Goal: Task Accomplishment & Management: Manage account settings

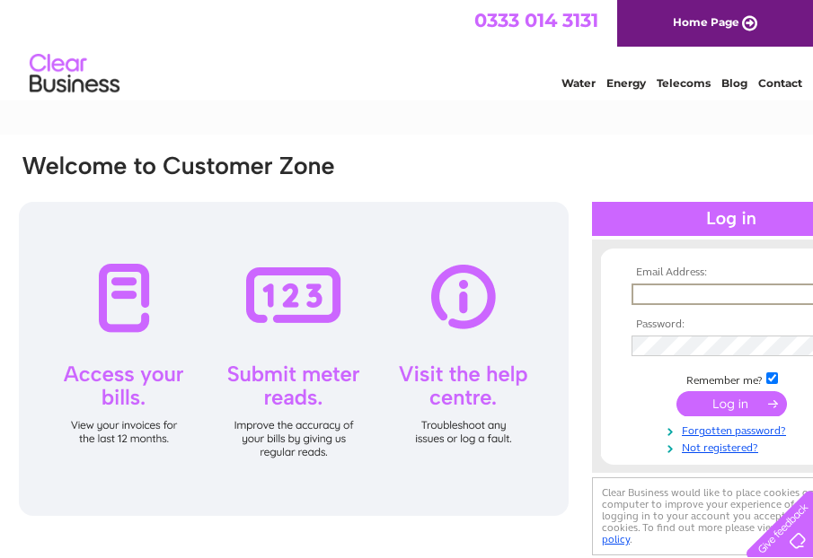
click at [676, 300] on input "text" at bounding box center [724, 295] width 187 height 22
type input "ronniebarden@btinternet.com"
click at [713, 400] on input "submit" at bounding box center [731, 403] width 110 height 25
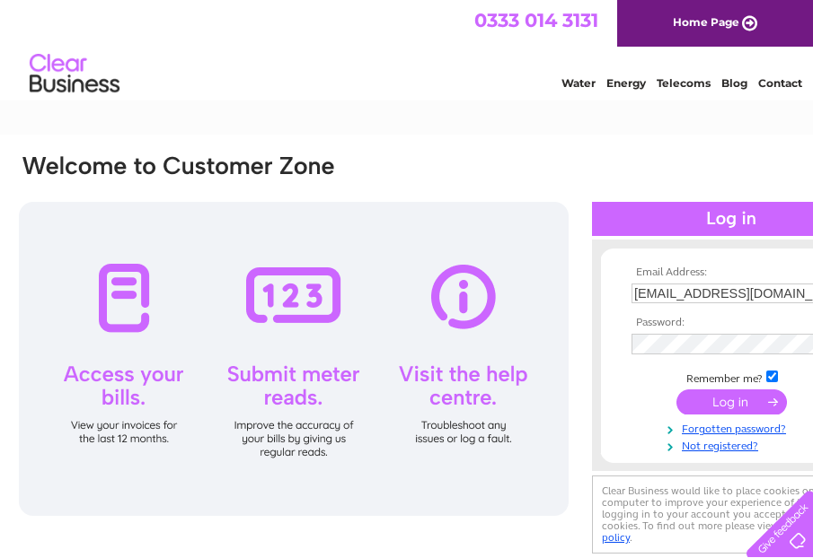
click at [723, 400] on input "submit" at bounding box center [731, 402] width 110 height 25
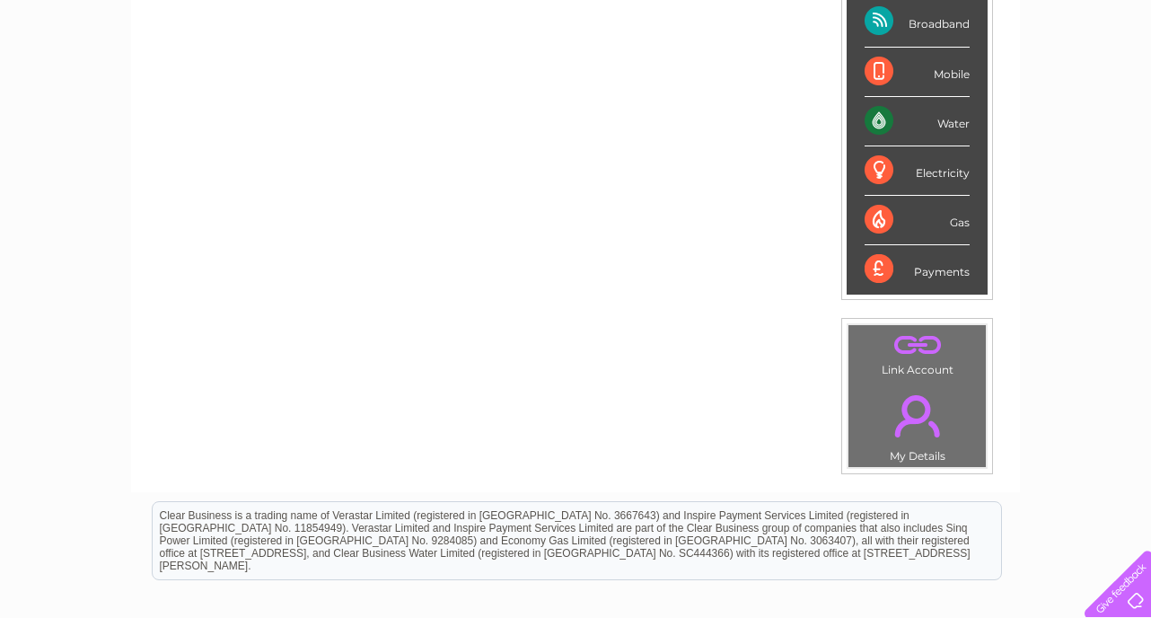
scroll to position [348, 0]
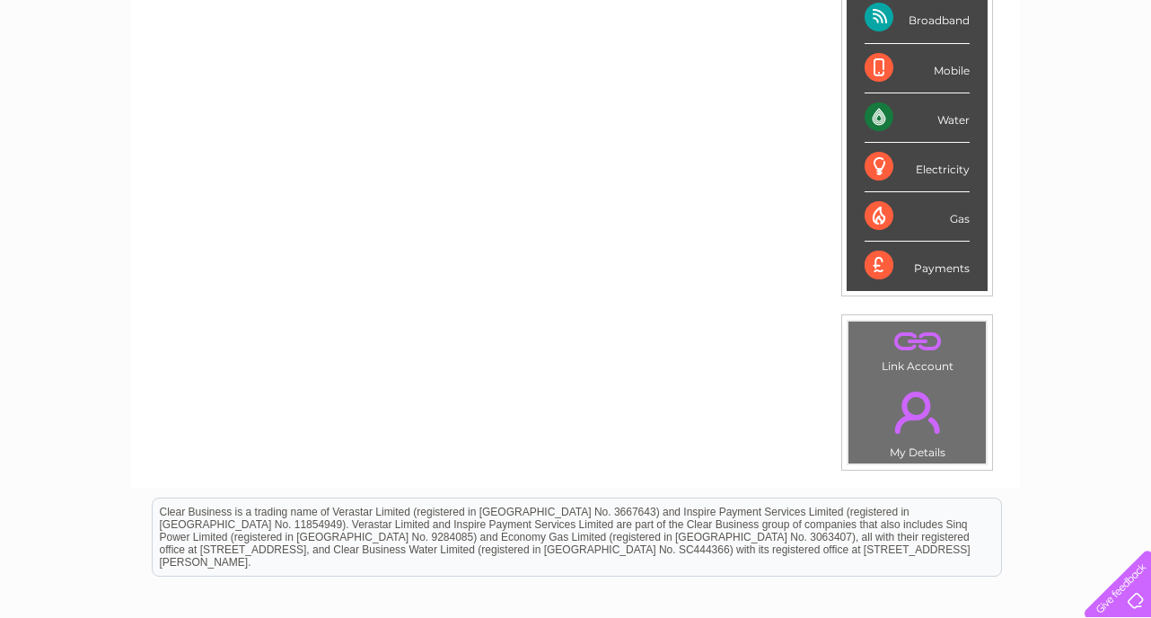
click at [812, 114] on div "Water" at bounding box center [917, 117] width 105 height 49
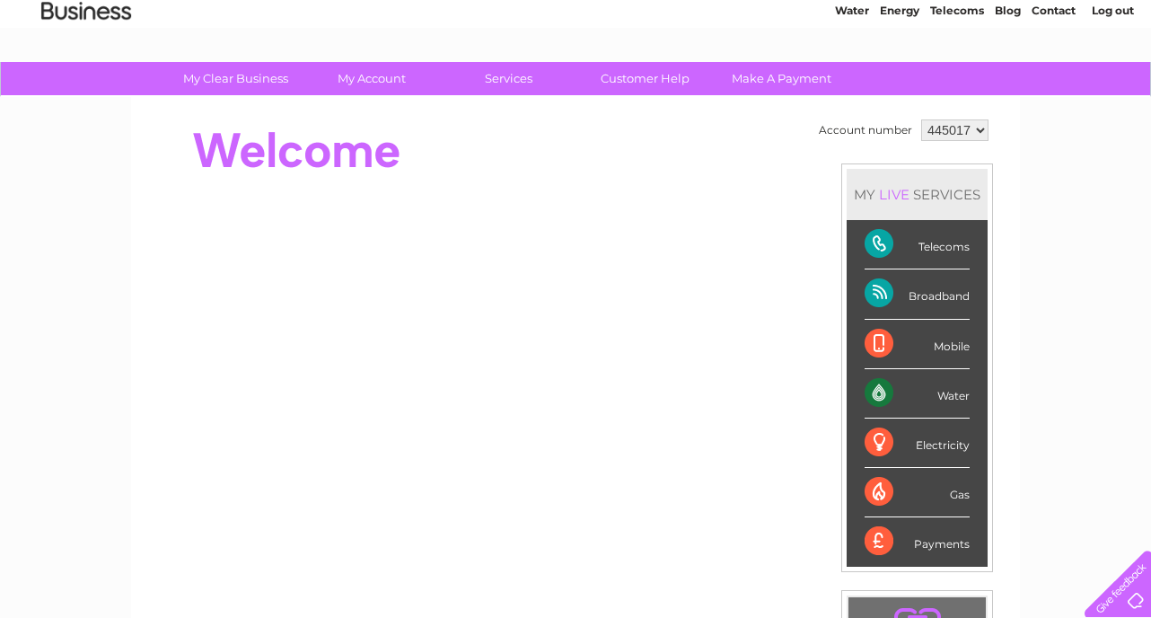
scroll to position [0, 0]
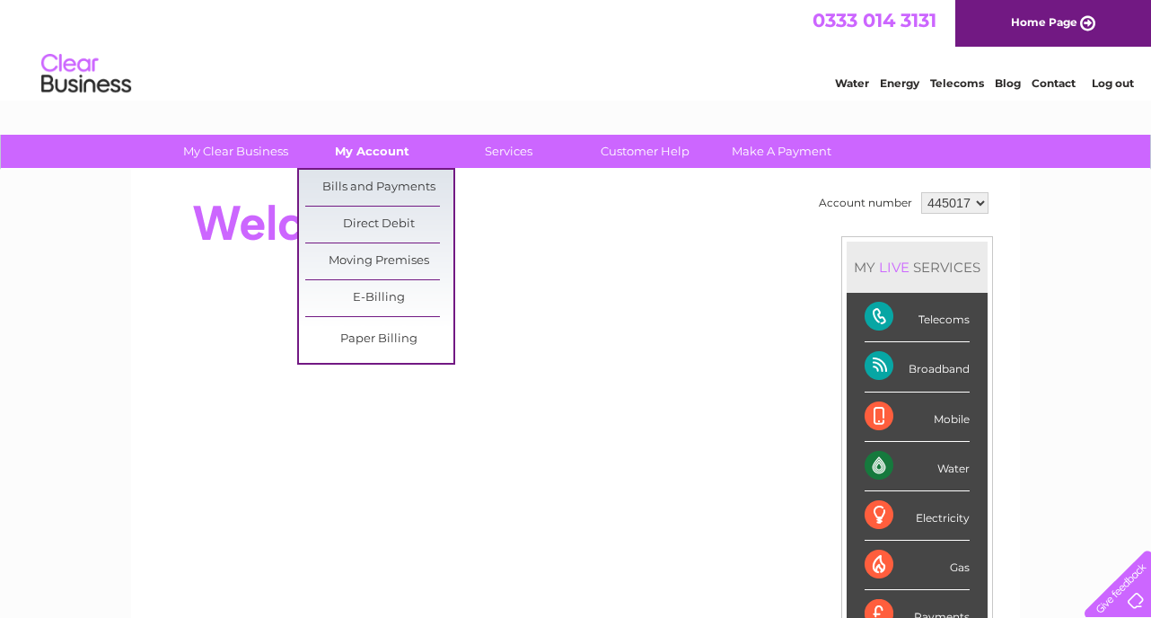
click at [385, 151] on link "My Account" at bounding box center [372, 151] width 148 height 33
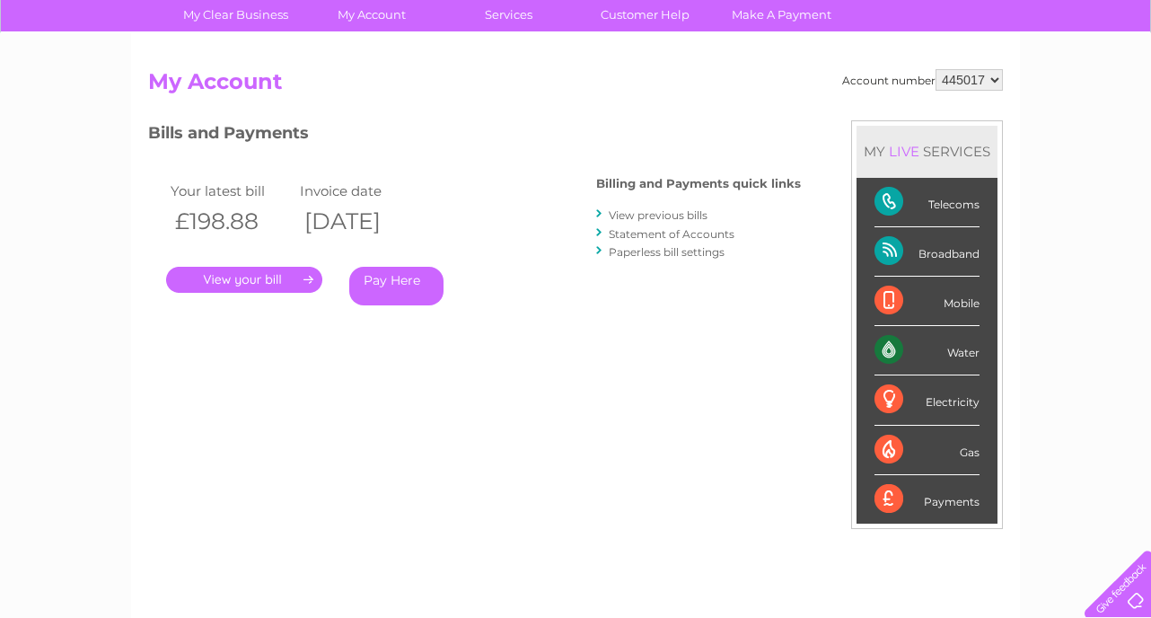
scroll to position [133, 0]
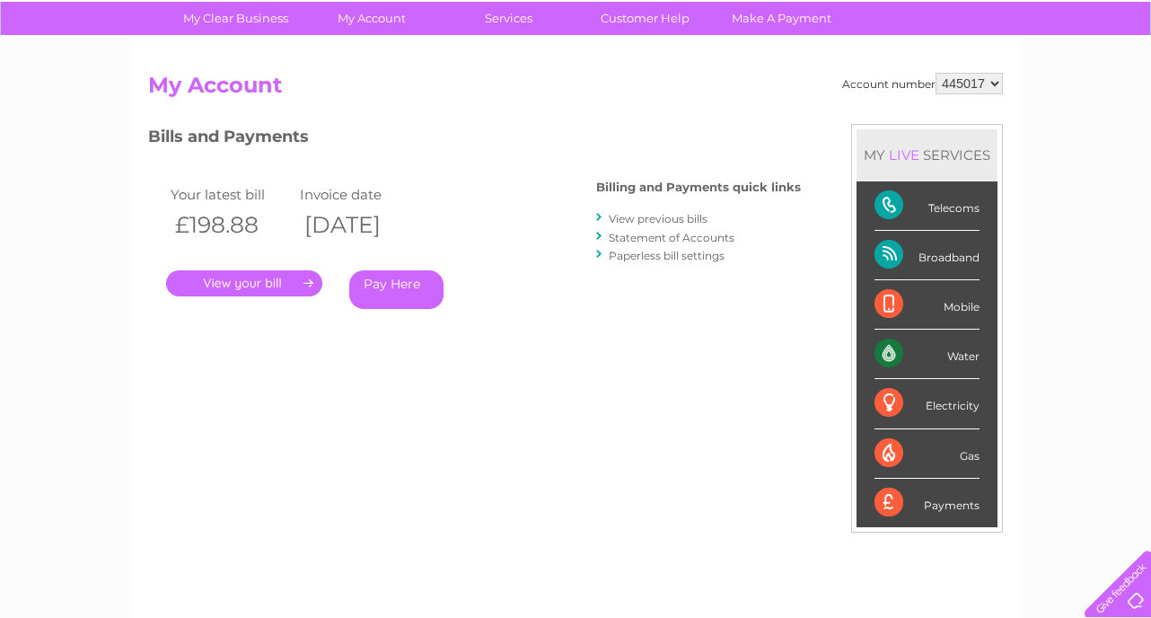
click at [277, 282] on link "." at bounding box center [244, 283] width 156 height 26
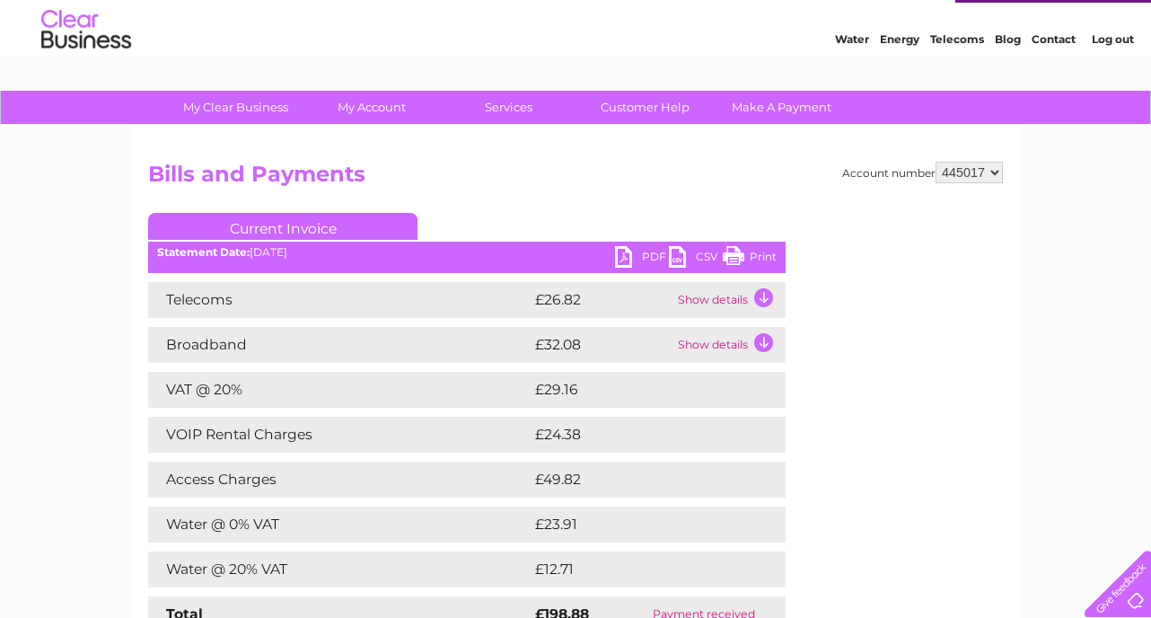
scroll to position [48, 0]
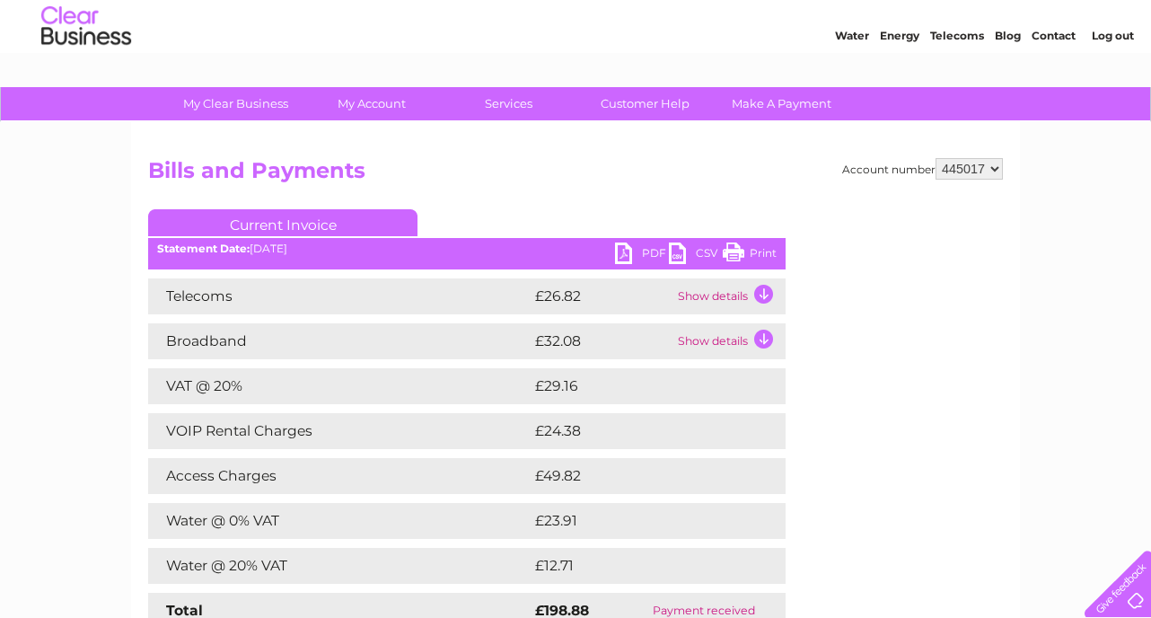
click at [766, 291] on td "Show details" at bounding box center [729, 296] width 112 height 36
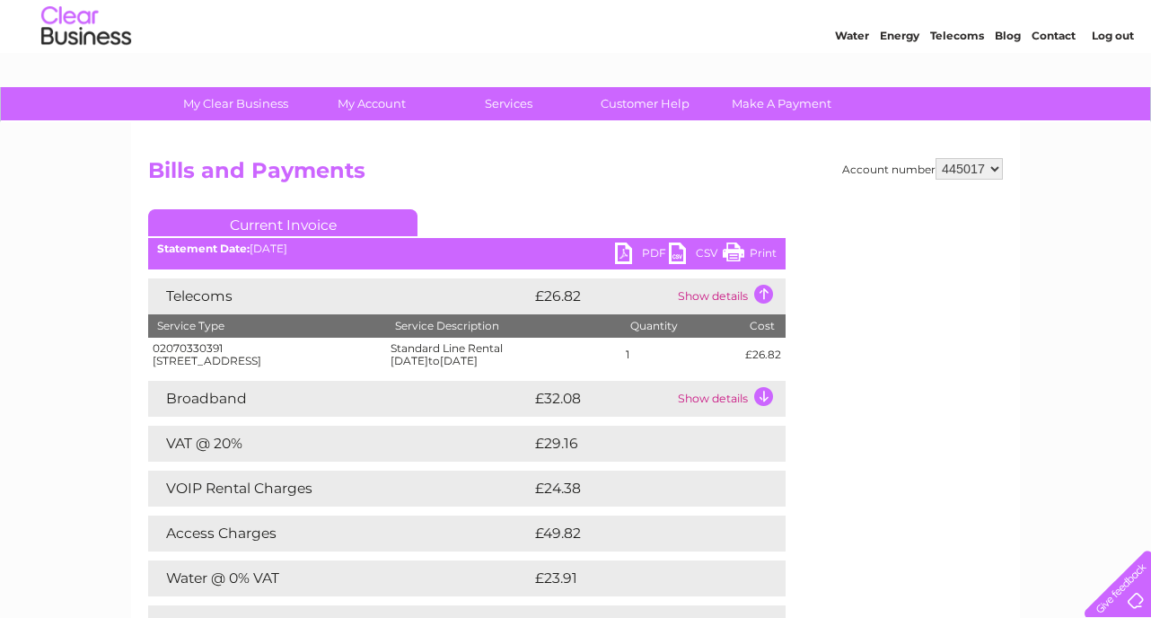
click at [761, 404] on td "Show details" at bounding box center [729, 399] width 112 height 36
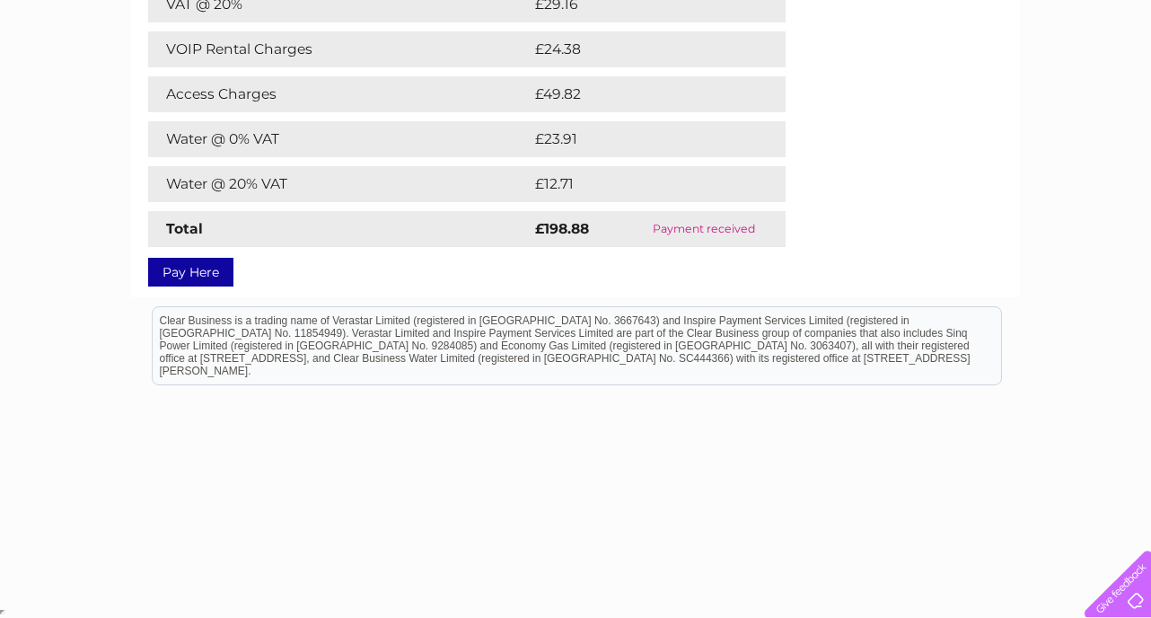
scroll to position [0, 0]
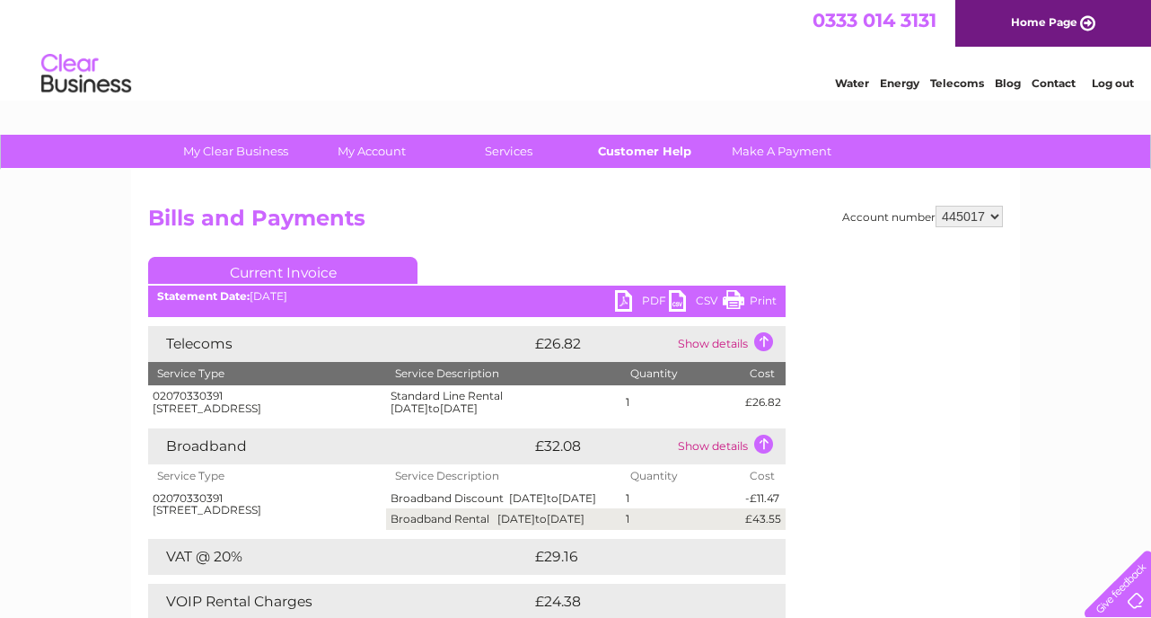
click at [662, 149] on link "Customer Help" at bounding box center [645, 151] width 148 height 33
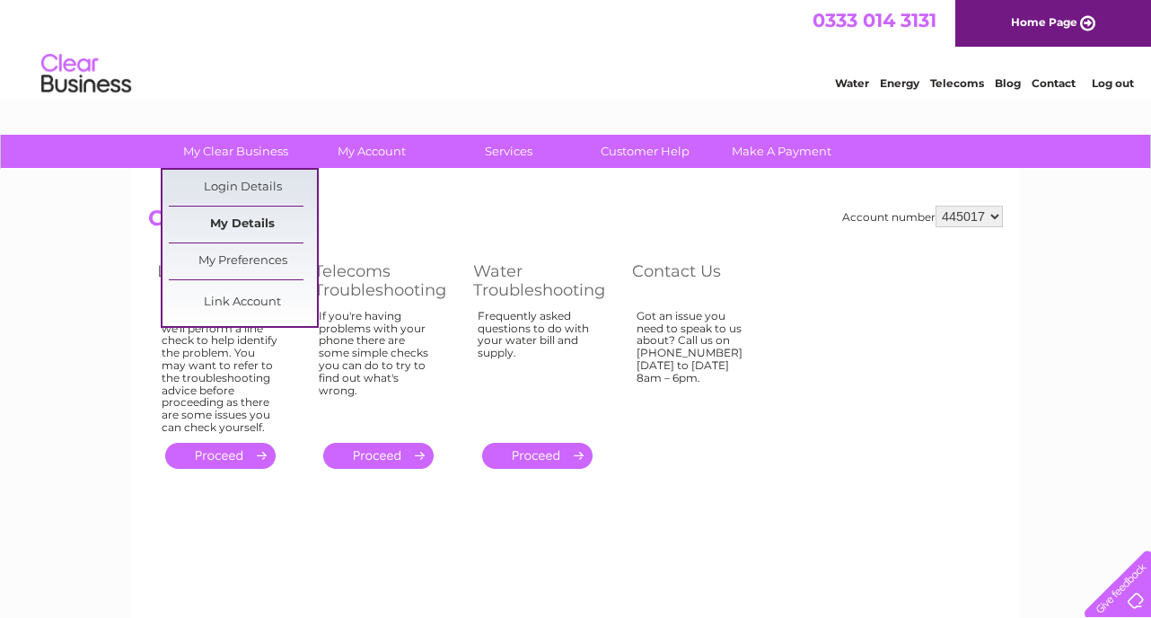
click at [262, 220] on link "My Details" at bounding box center [243, 225] width 148 height 36
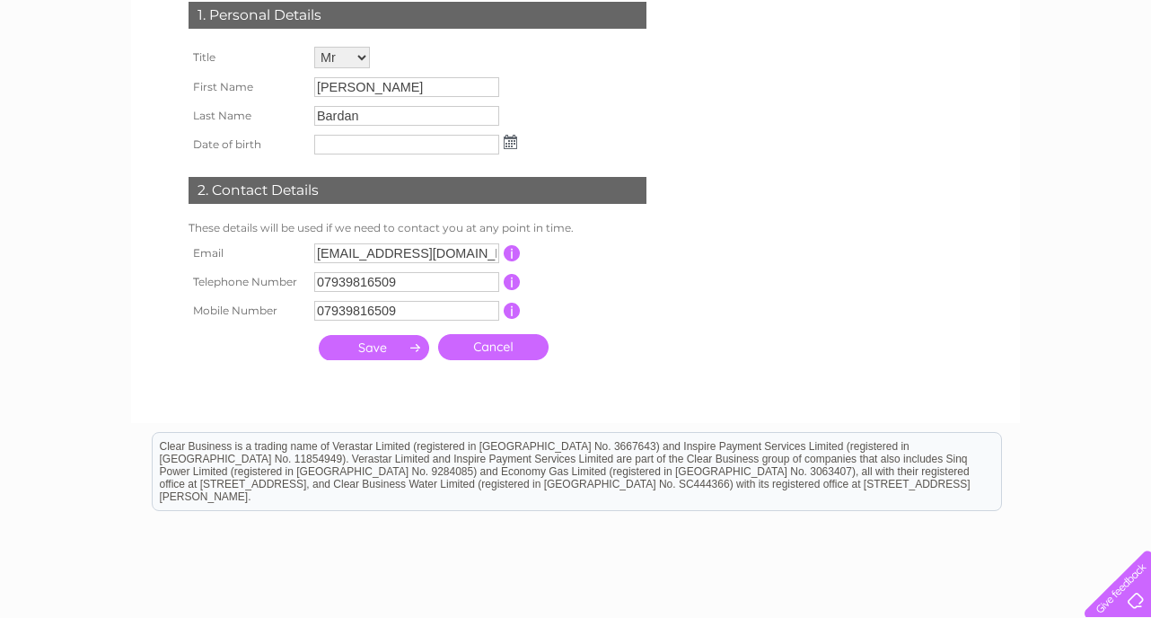
scroll to position [140, 0]
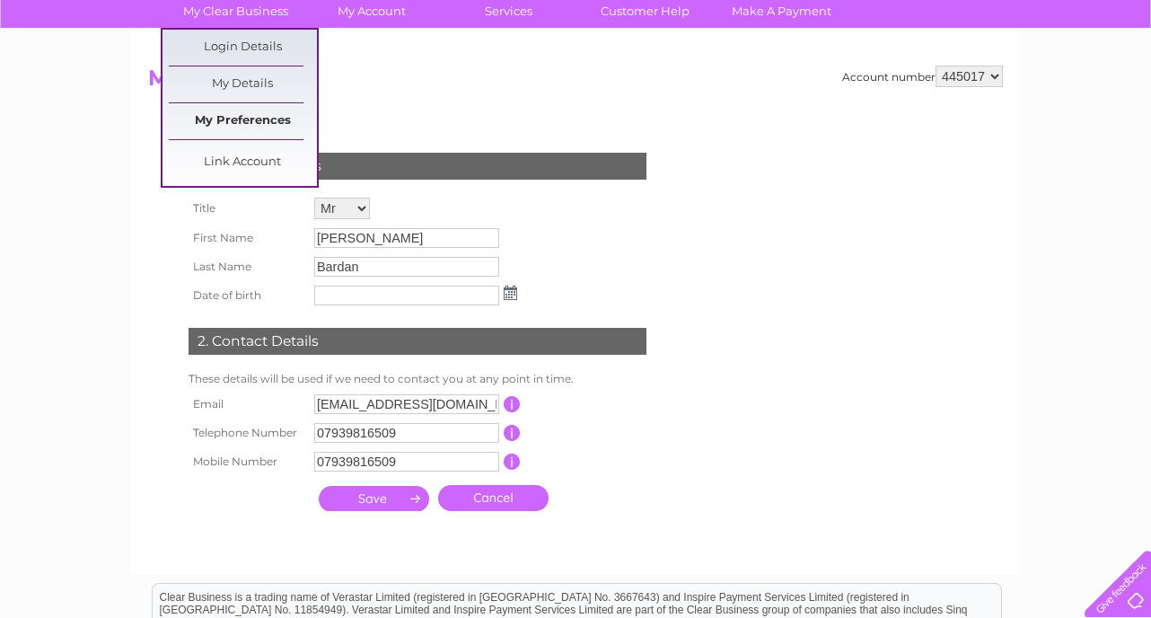
click at [254, 123] on link "My Preferences" at bounding box center [243, 121] width 148 height 36
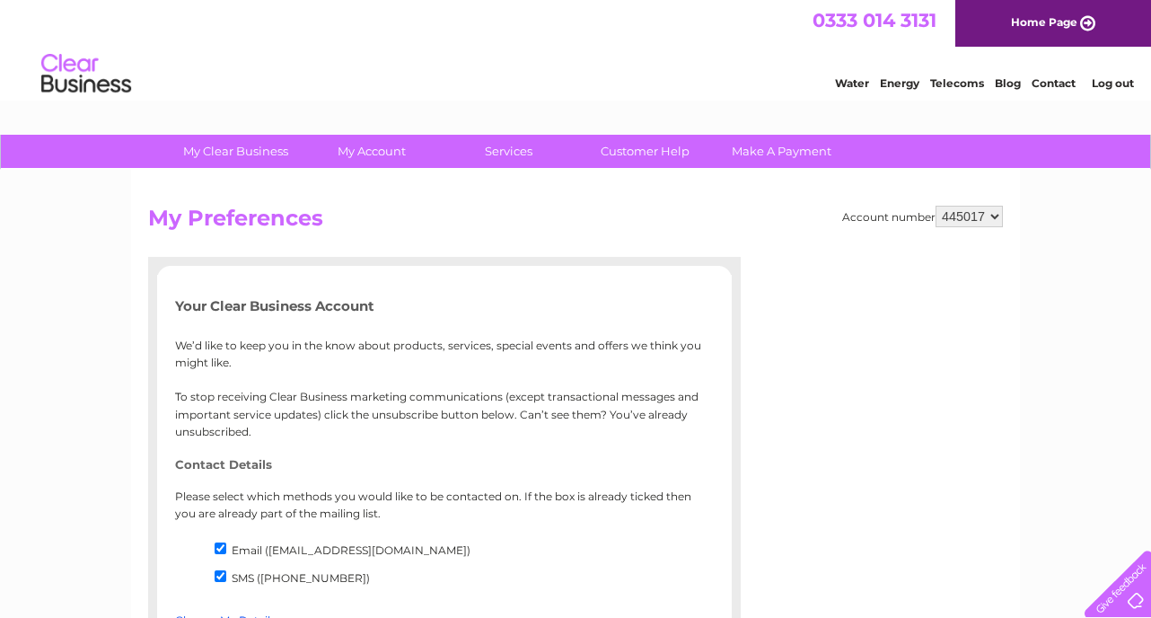
click at [859, 83] on link "Water" at bounding box center [852, 82] width 34 height 13
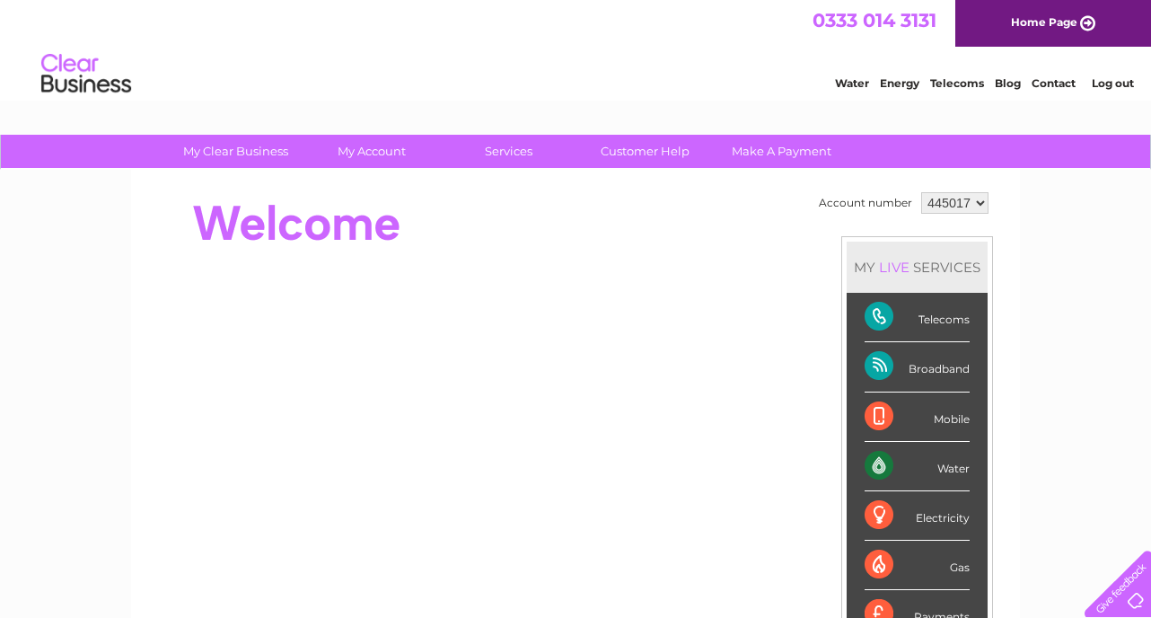
click at [1034, 24] on link "Home Page" at bounding box center [1053, 23] width 196 height 47
